Goal: Complete application form

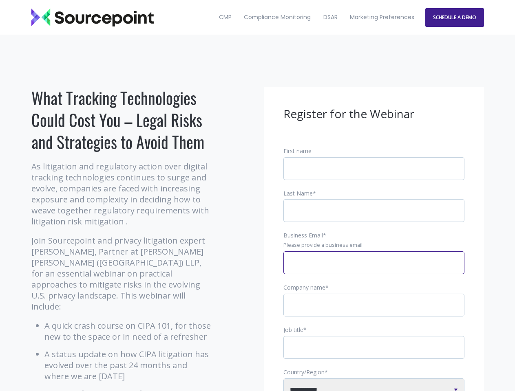
click at [374, 269] on input "Business Email *" at bounding box center [373, 262] width 181 height 23
